Goal: Task Accomplishment & Management: Use online tool/utility

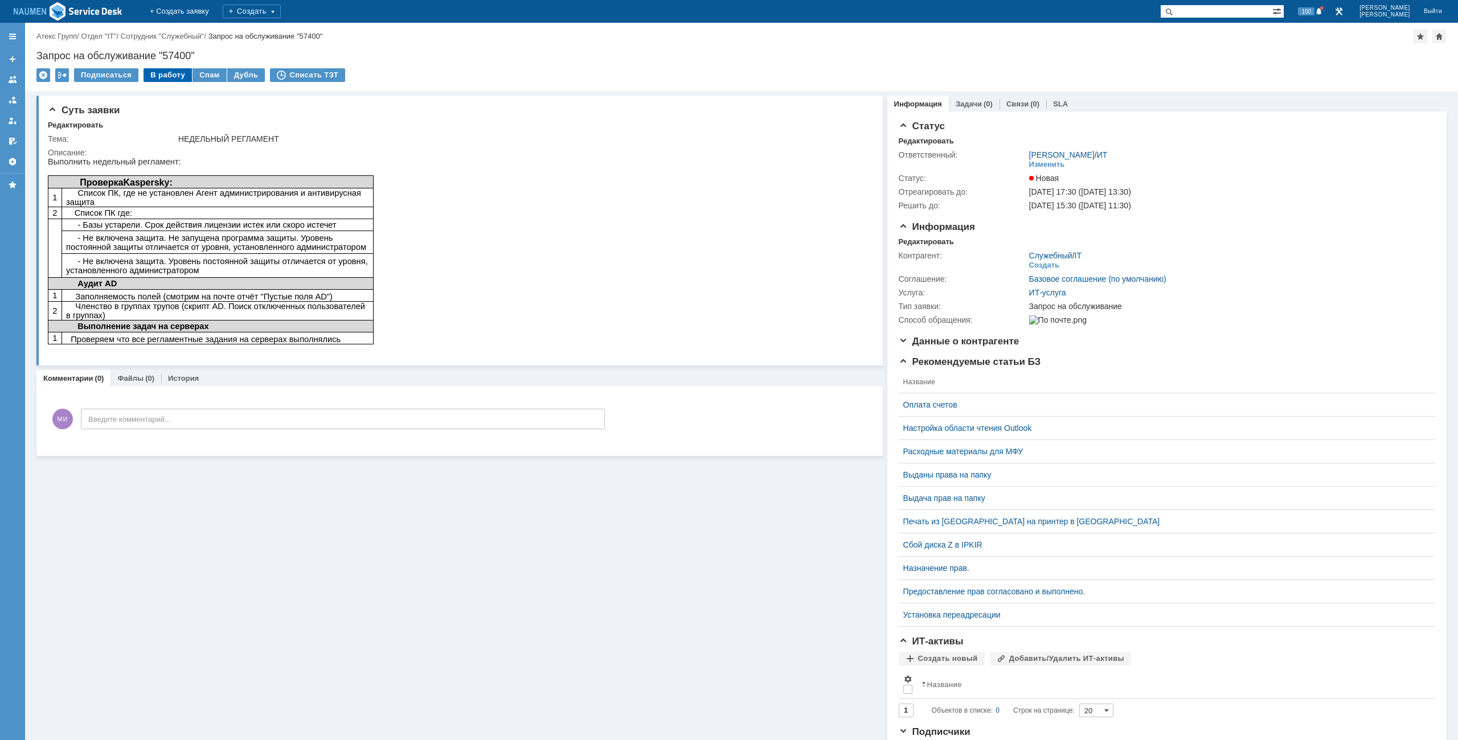
click at [167, 76] on div "В работу" at bounding box center [167, 75] width 48 height 14
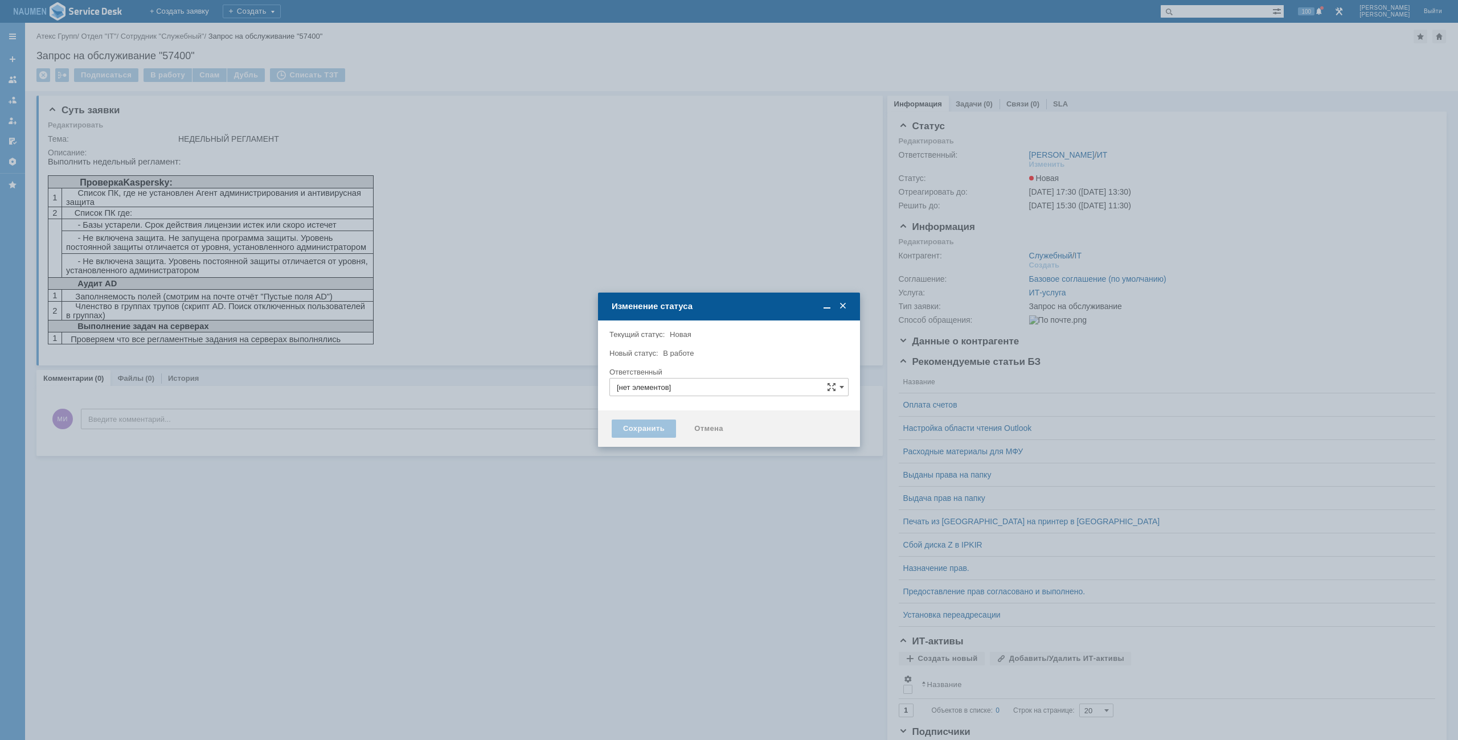
type input "[PERSON_NAME]"
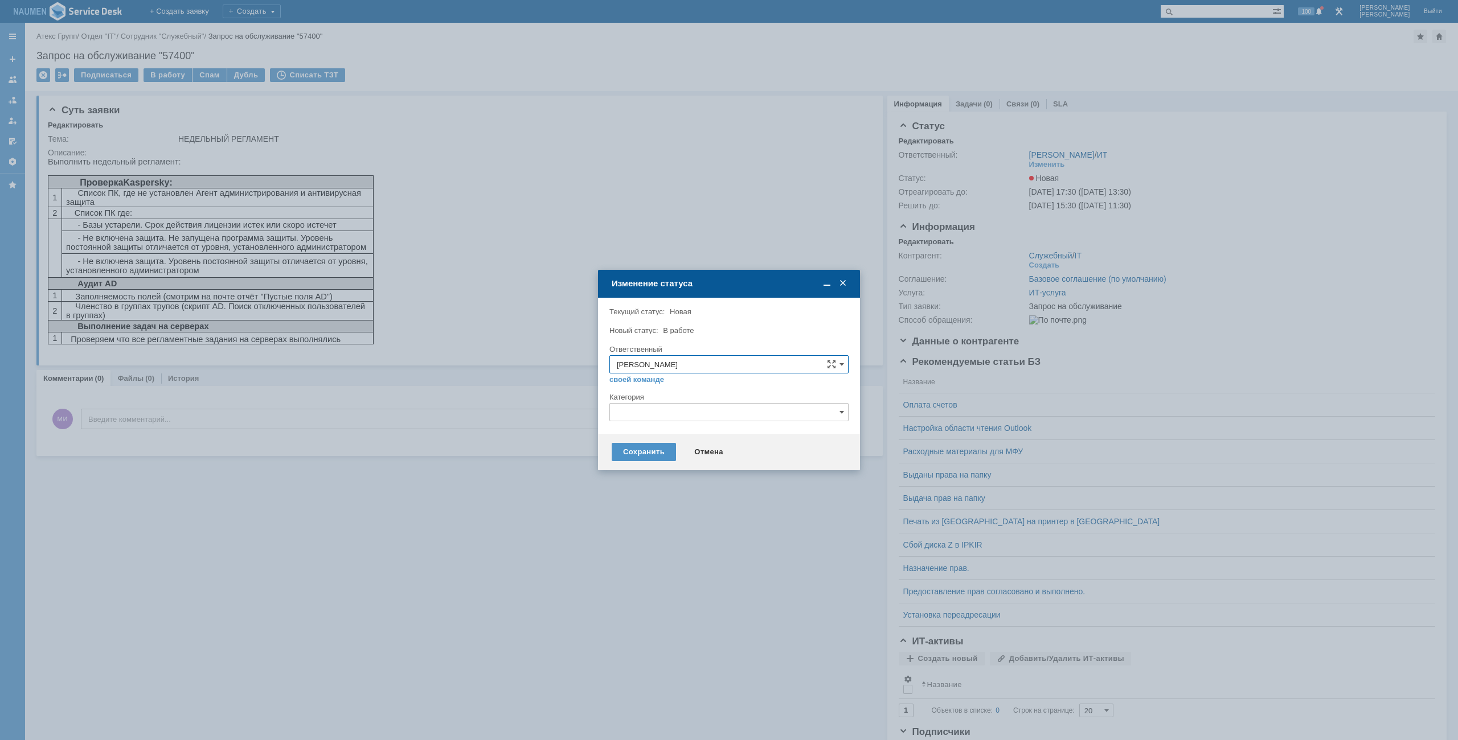
click at [638, 410] on input "text" at bounding box center [728, 412] width 239 height 18
type input "б"
click at [690, 474] on span "Обслуживание серверов" at bounding box center [729, 476] width 224 height 9
type input "Обслуживание серверов"
click at [653, 449] on div "Сохранить" at bounding box center [643, 452] width 64 height 18
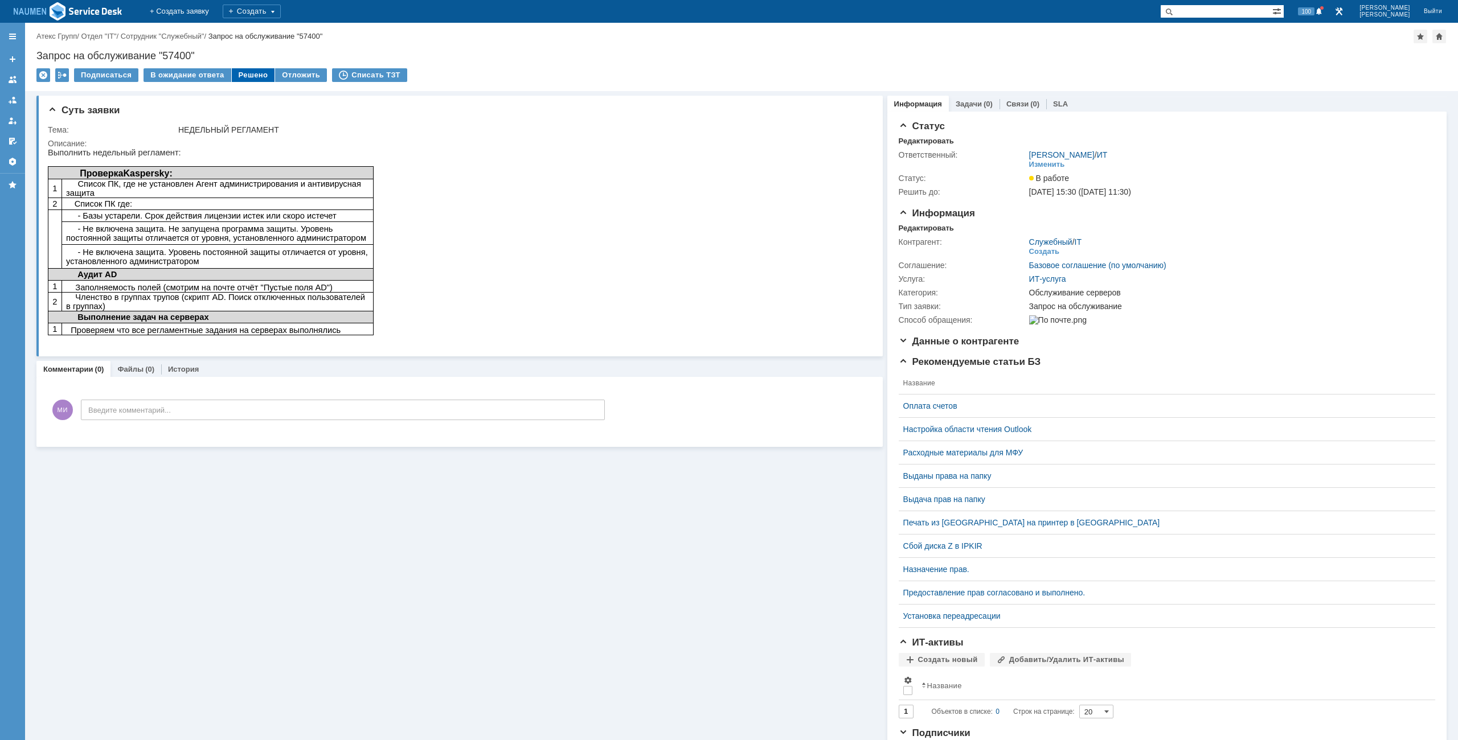
click at [247, 75] on div "Решено" at bounding box center [253, 75] width 43 height 14
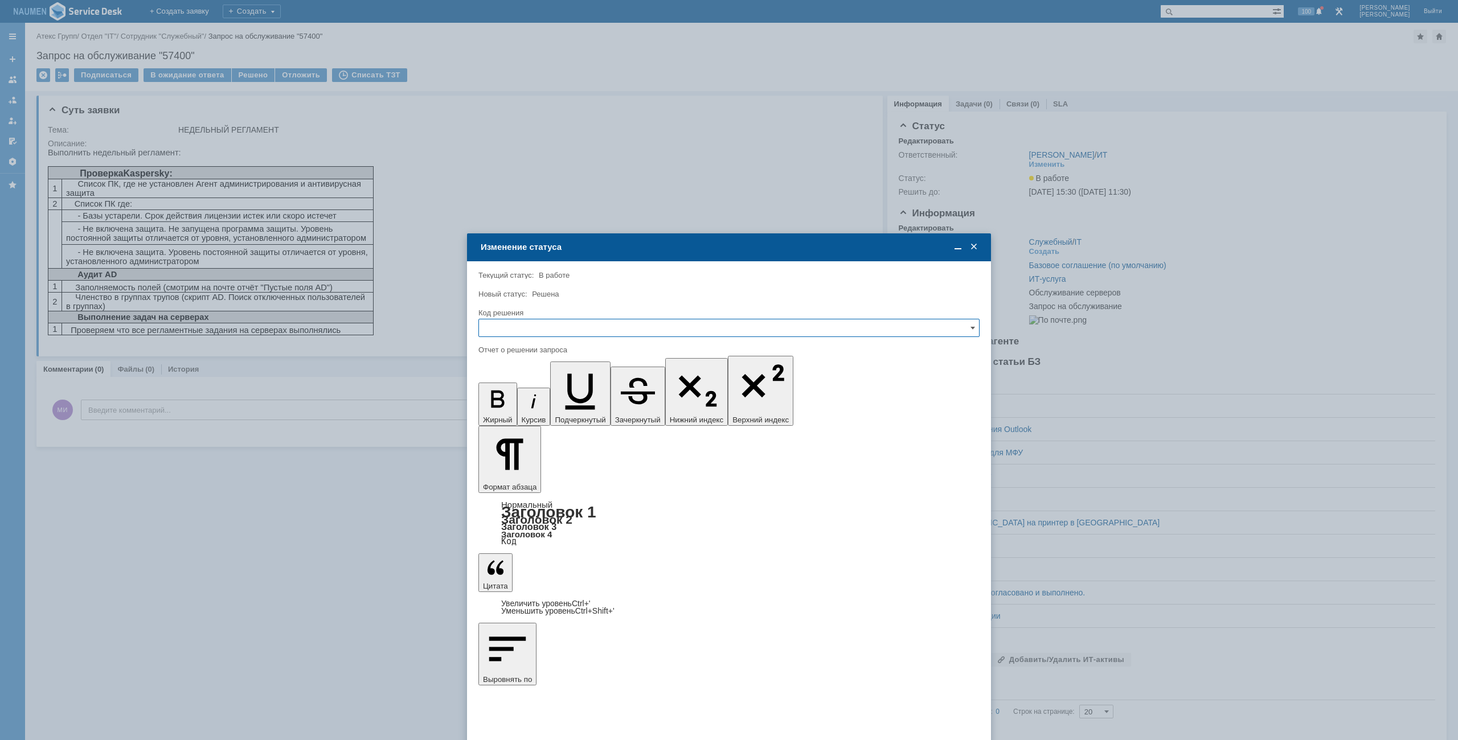
click at [578, 321] on input "text" at bounding box center [728, 328] width 501 height 18
click at [530, 401] on span "Решено" at bounding box center [729, 405] width 486 height 9
type input "Решено"
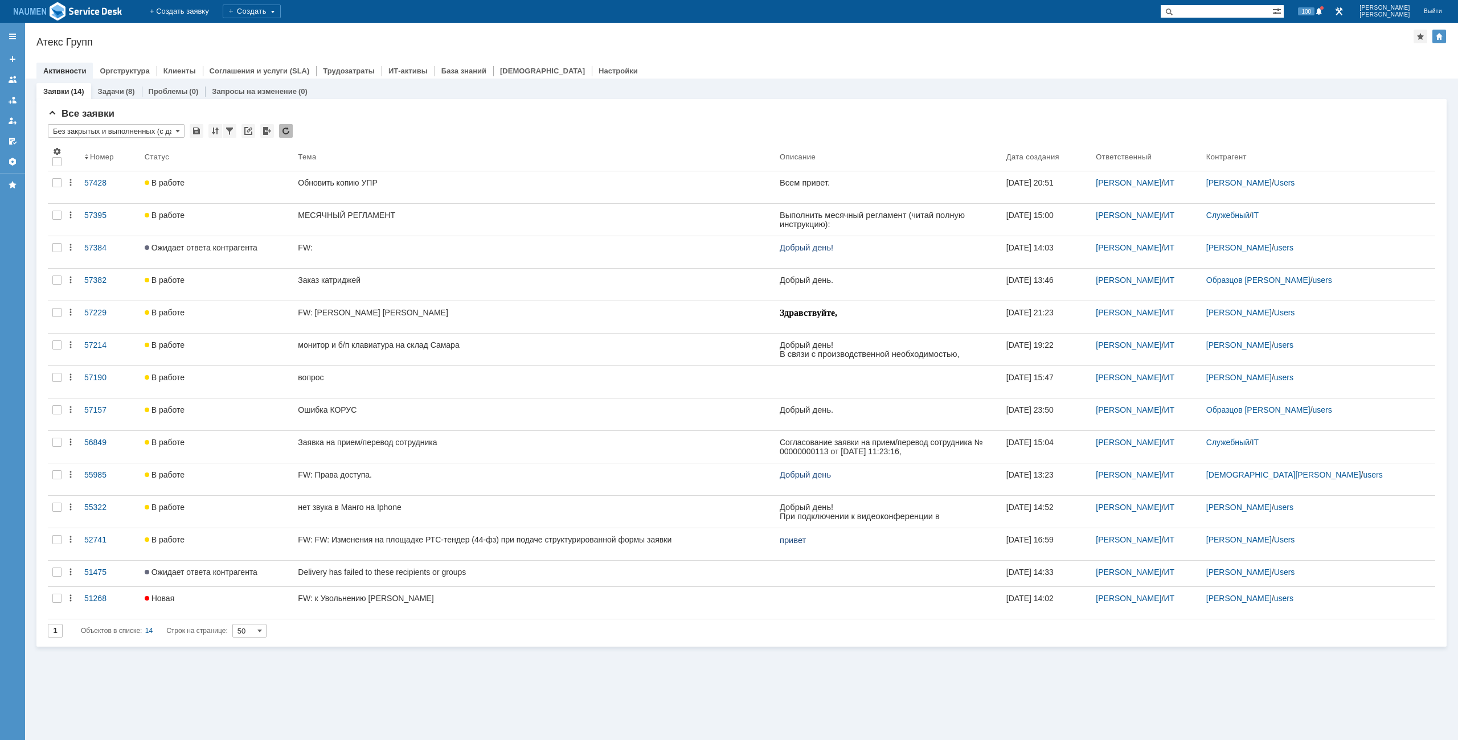
click at [836, 49] on div "Назад | Атекс Групп Атекс Групп root$101 Активности Оргструктура Клиенты Соглаш…" at bounding box center [741, 51] width 1432 height 56
